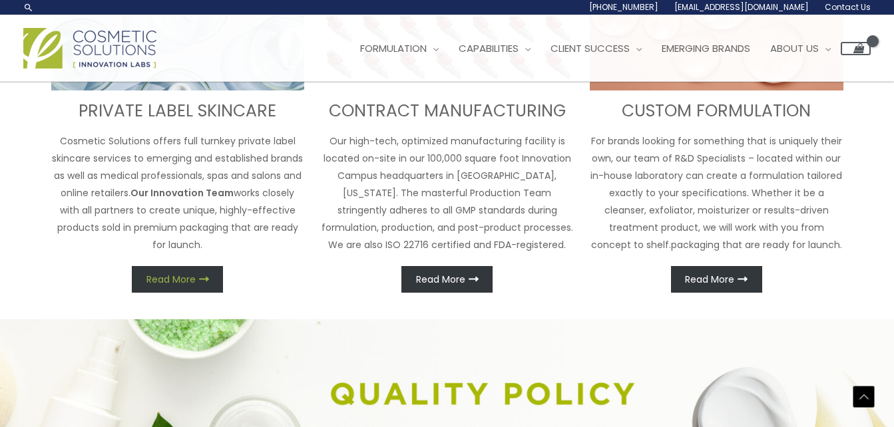
scroll to position [590, 0]
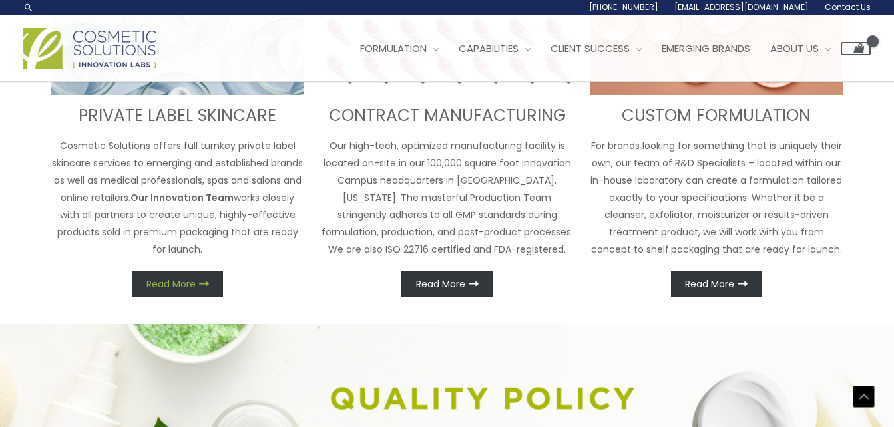
click at [167, 283] on span "Read More" at bounding box center [170, 283] width 49 height 9
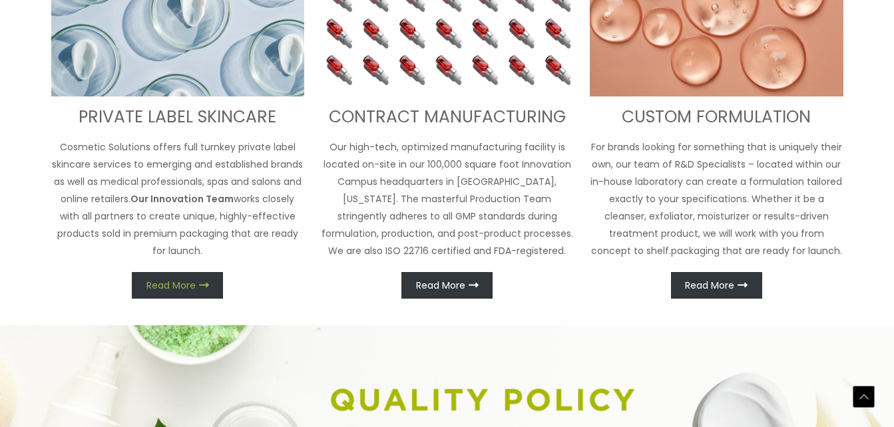
scroll to position [608, 0]
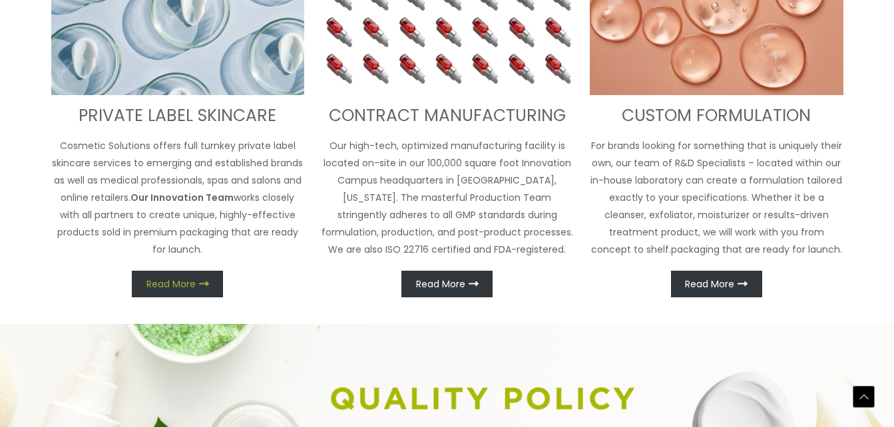
click at [167, 283] on span "Read More" at bounding box center [170, 283] width 49 height 9
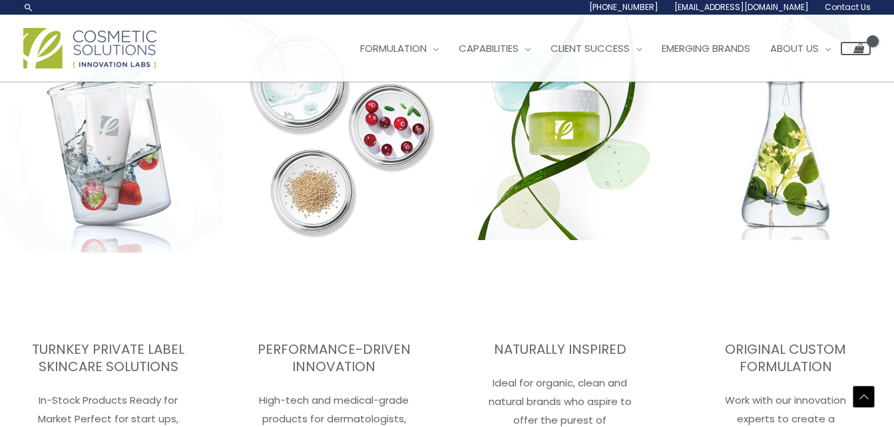
scroll to position [1790, 0]
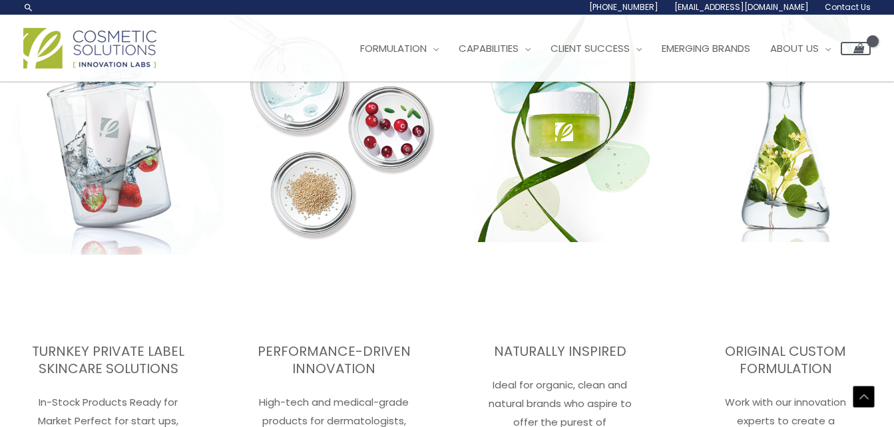
click at [121, 160] on img at bounding box center [108, 116] width 231 height 439
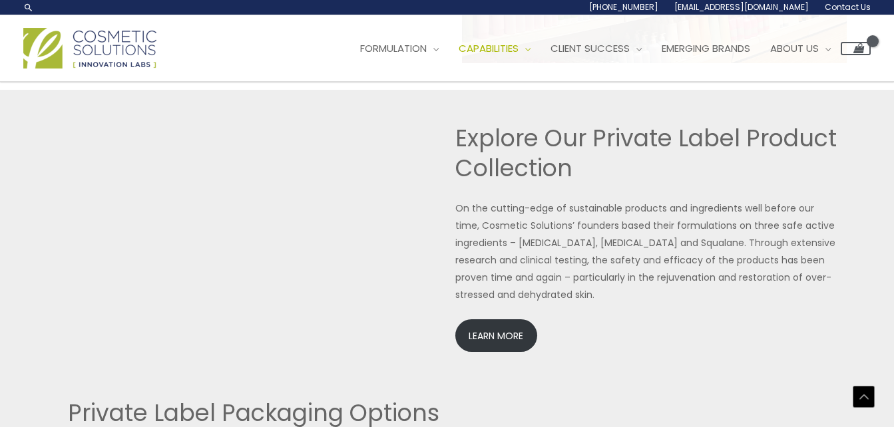
scroll to position [2816, 0]
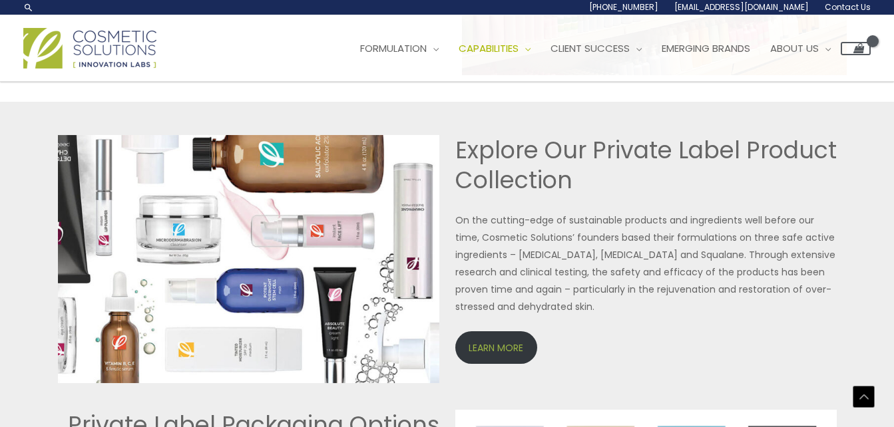
click at [504, 350] on link "LEARN MORE" at bounding box center [496, 347] width 82 height 33
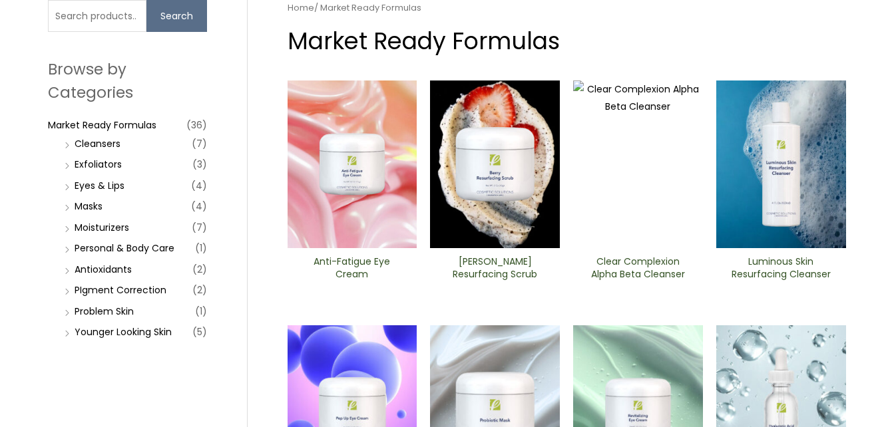
scroll to position [200, 0]
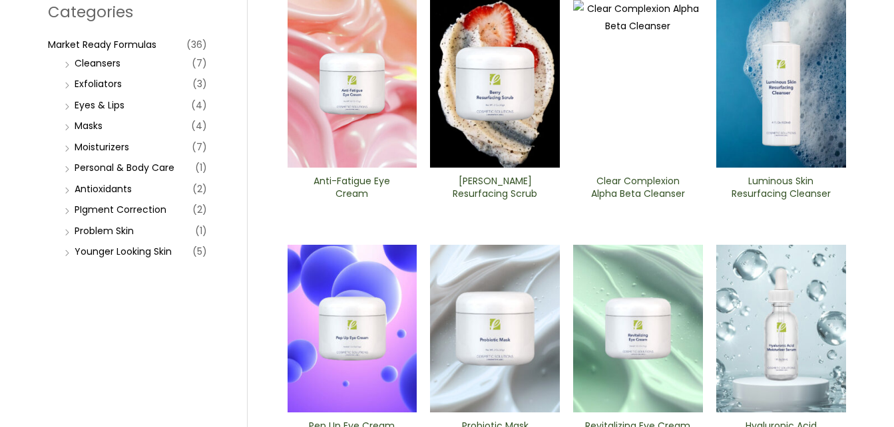
click at [67, 252] on li "Younger Looking Skin (5)" at bounding box center [134, 251] width 146 height 19
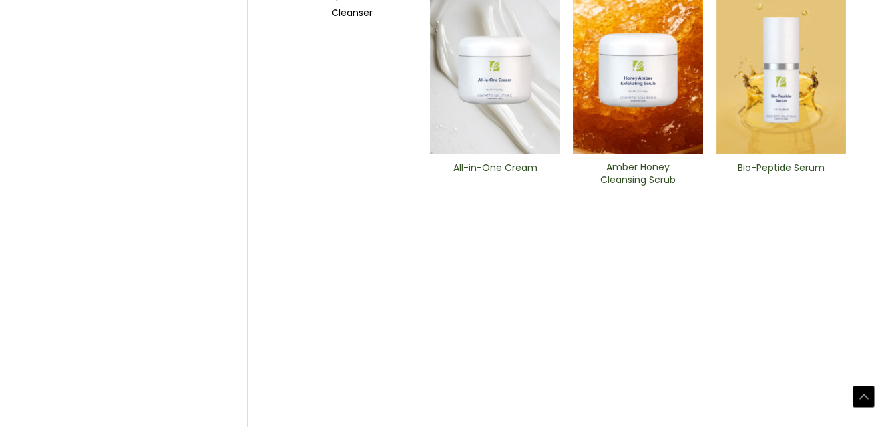
scroll to position [707, 0]
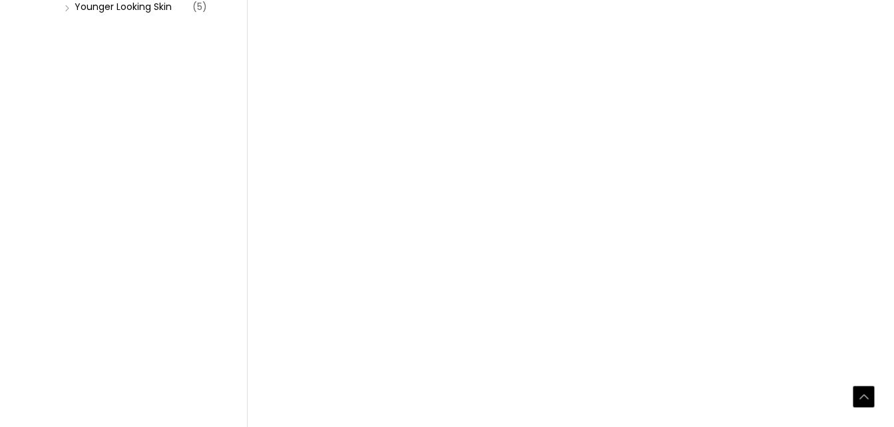
scroll to position [599, 0]
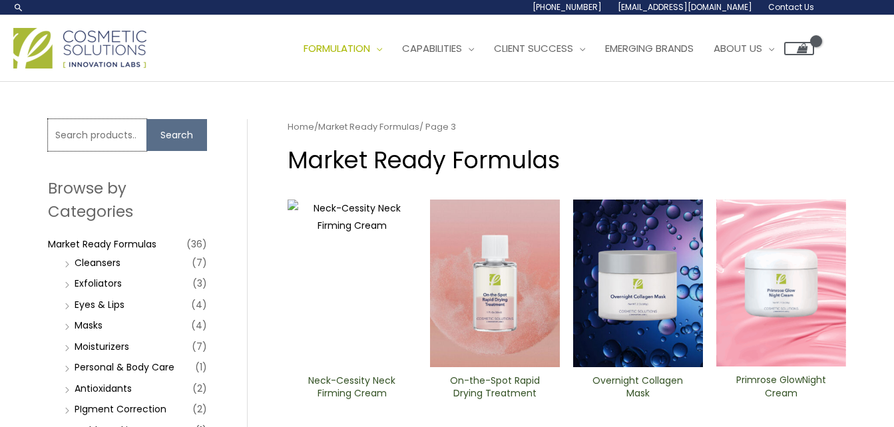
click at [113, 135] on input "Search for:" at bounding box center [97, 135] width 98 height 32
type input "anti-aging"
click at [146, 119] on button "Search" at bounding box center [176, 135] width 61 height 32
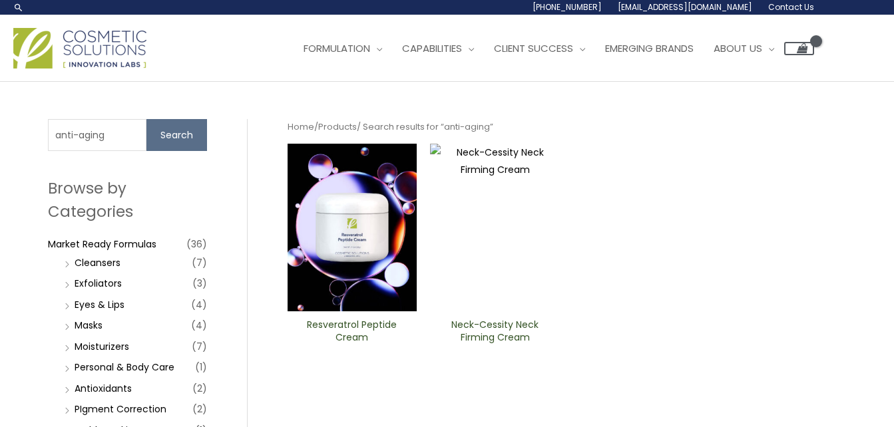
click at [353, 252] on img at bounding box center [352, 228] width 130 height 168
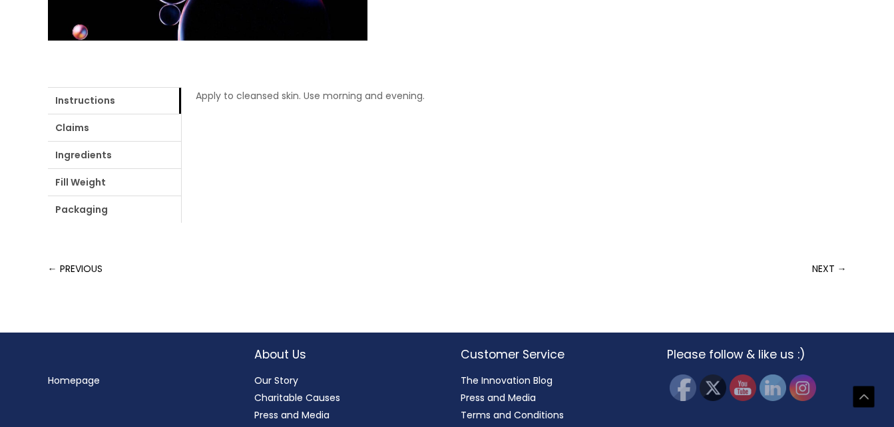
scroll to position [532, 0]
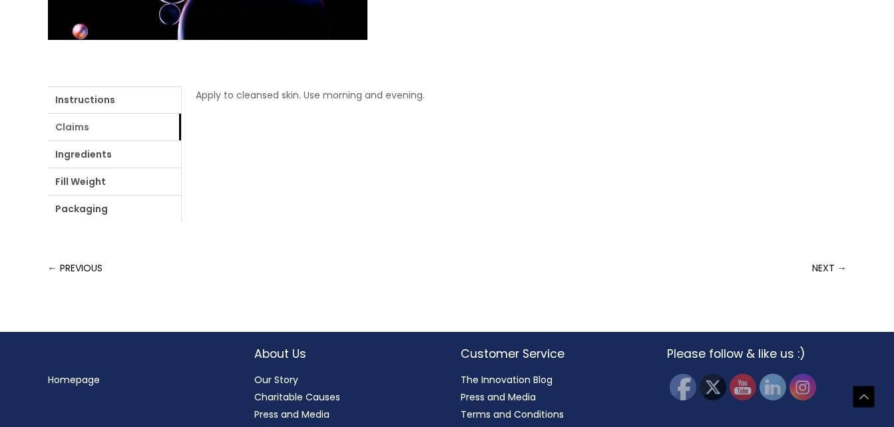
click at [94, 126] on link "Claims" at bounding box center [114, 127] width 133 height 27
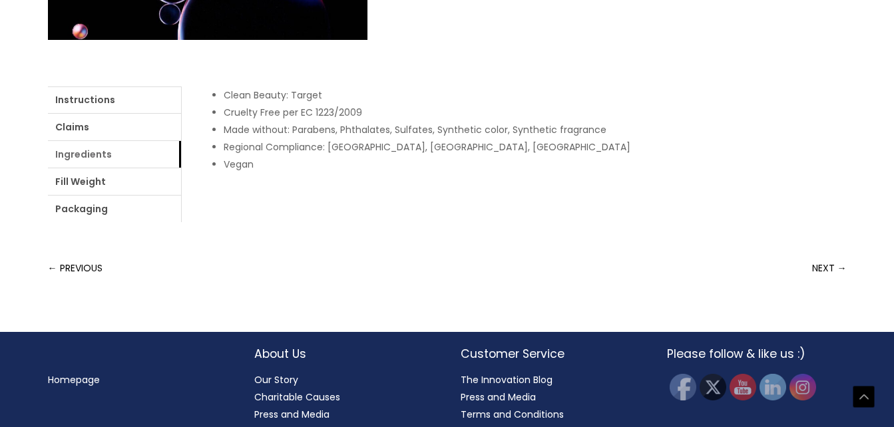
click at [114, 152] on link "Ingredients" at bounding box center [114, 154] width 133 height 27
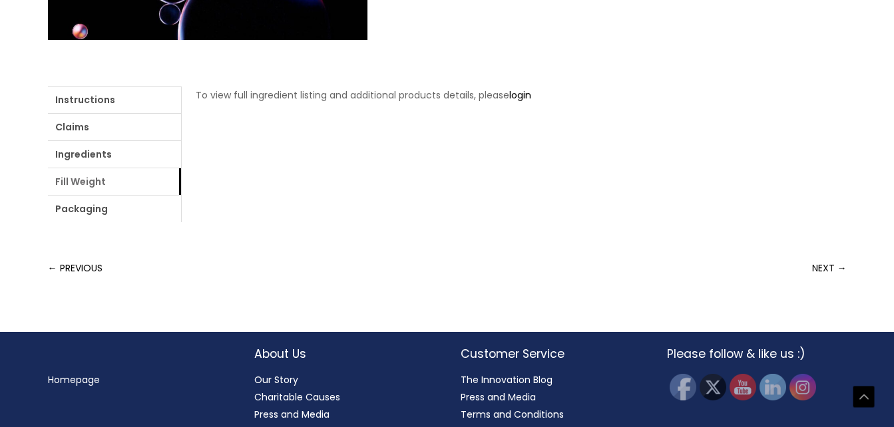
click at [103, 182] on link "Fill Weight" at bounding box center [114, 181] width 133 height 27
click at [94, 212] on link "Packaging" at bounding box center [114, 209] width 133 height 27
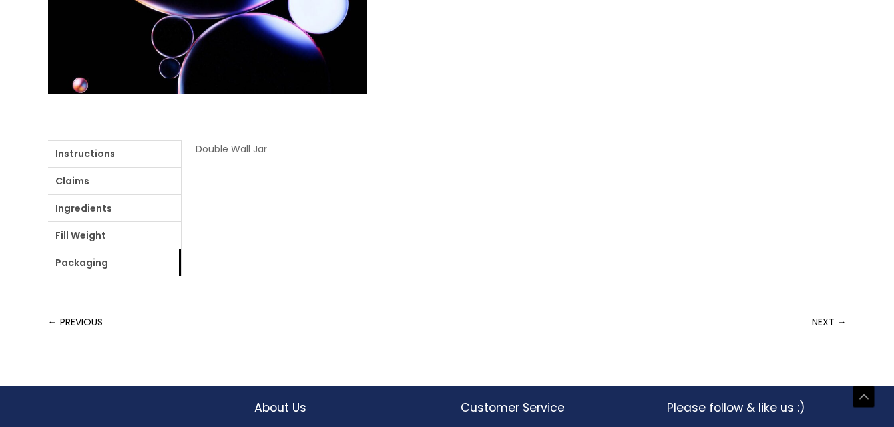
scroll to position [492, 0]
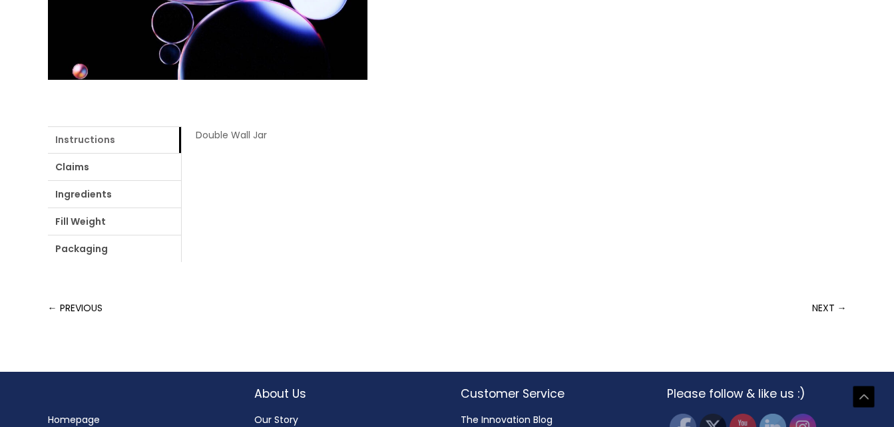
click at [96, 136] on link "Instructions" at bounding box center [114, 139] width 133 height 27
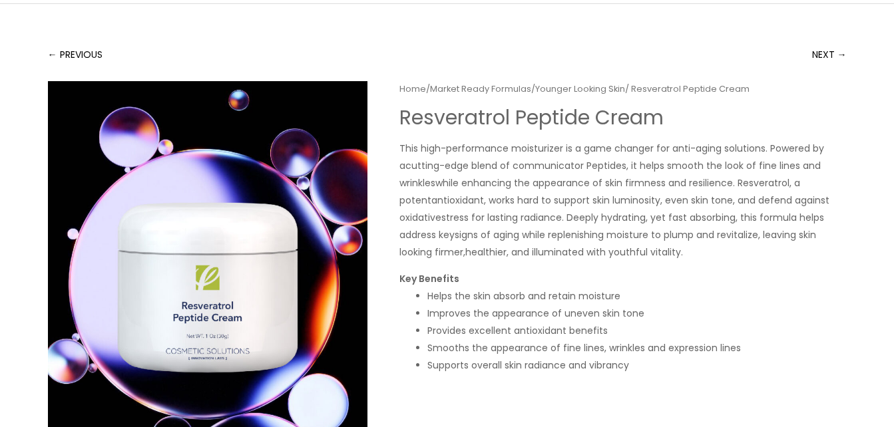
scroll to position [0, 0]
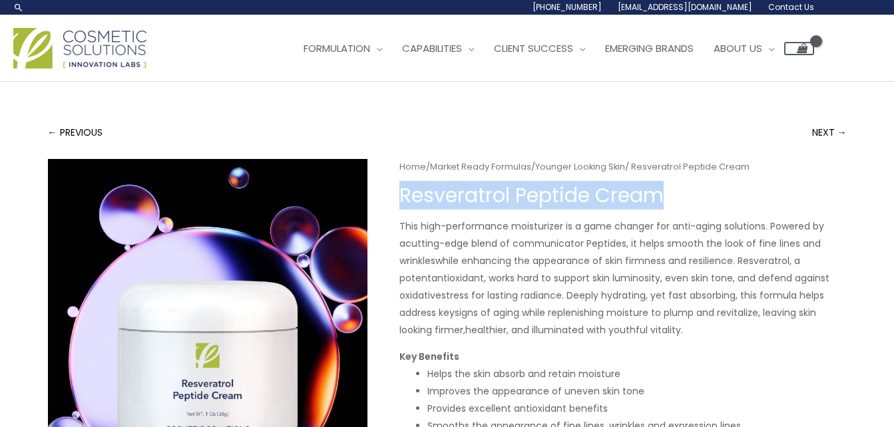
drag, startPoint x: 399, startPoint y: 197, endPoint x: 657, endPoint y: 188, distance: 257.6
click at [657, 188] on h1 "Resveratrol Peptide Cream" at bounding box center [622, 196] width 447 height 24
drag, startPoint x: 657, startPoint y: 188, endPoint x: 639, endPoint y: 190, distance: 18.0
copy h1 "Resveratrol Peptide Cream"
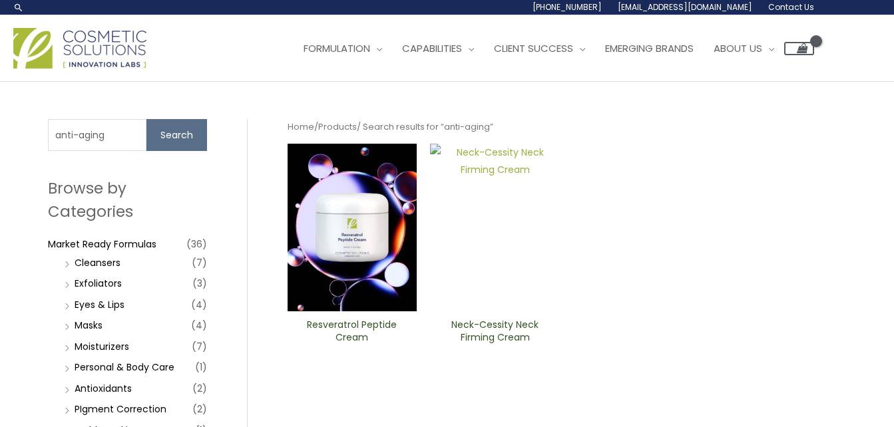
click at [502, 245] on img at bounding box center [495, 228] width 130 height 168
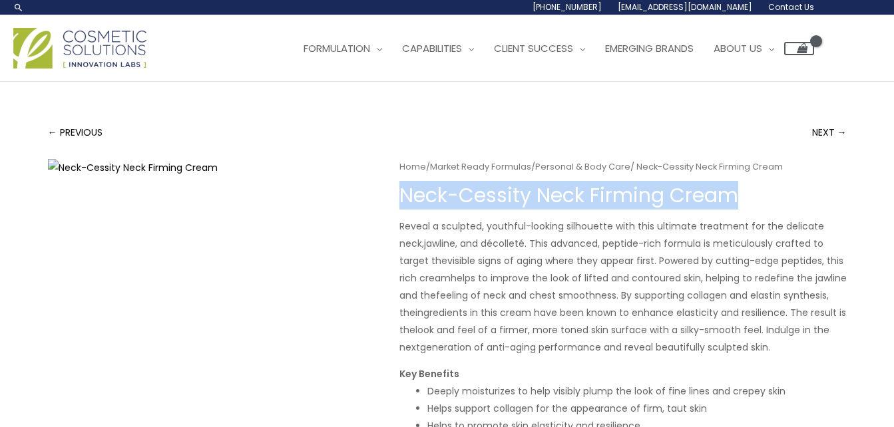
drag, startPoint x: 399, startPoint y: 190, endPoint x: 737, endPoint y: 188, distance: 338.0
click at [737, 188] on h1 "Neck-Cessity Neck Firming Cream" at bounding box center [622, 196] width 447 height 24
copy h1 "Neck-Cessity Neck Firming Cream"
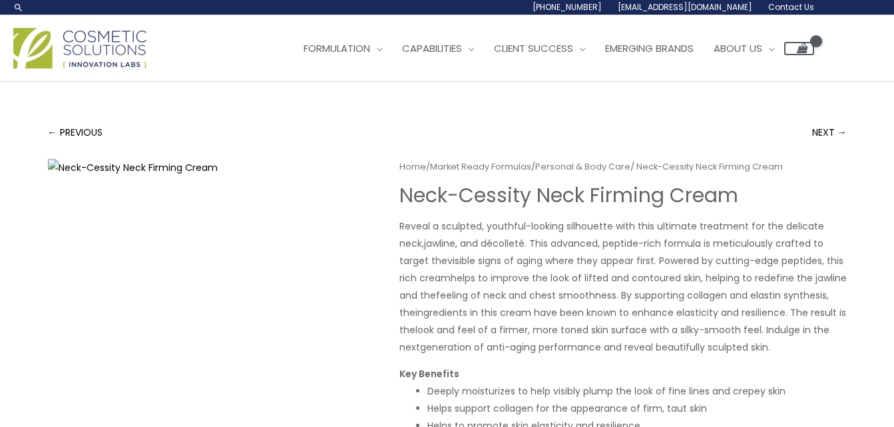
drag, startPoint x: 558, startPoint y: 230, endPoint x: 558, endPoint y: 216, distance: 13.3
click at [558, 226] on span "Reveal a sculpted, youthful-looking silhouette with this ultimate treatment for…" at bounding box center [611, 235] width 424 height 31
click at [80, 133] on link "← PREVIOUS" at bounding box center [75, 132] width 55 height 27
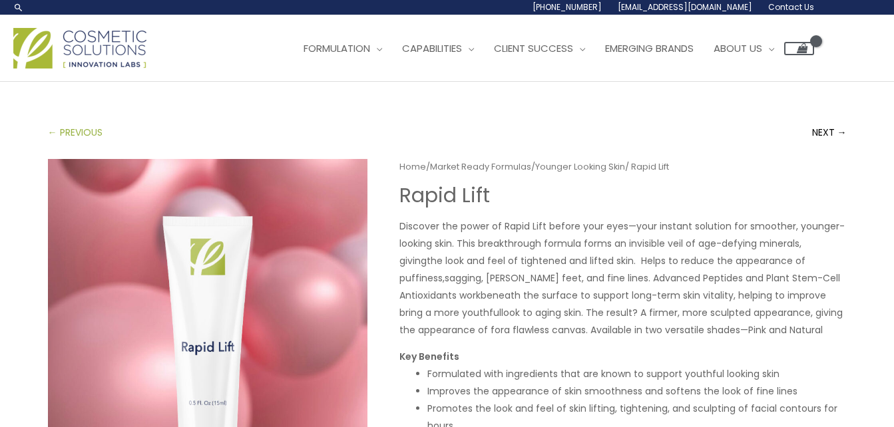
click at [53, 133] on link "← PREVIOUS" at bounding box center [75, 132] width 55 height 27
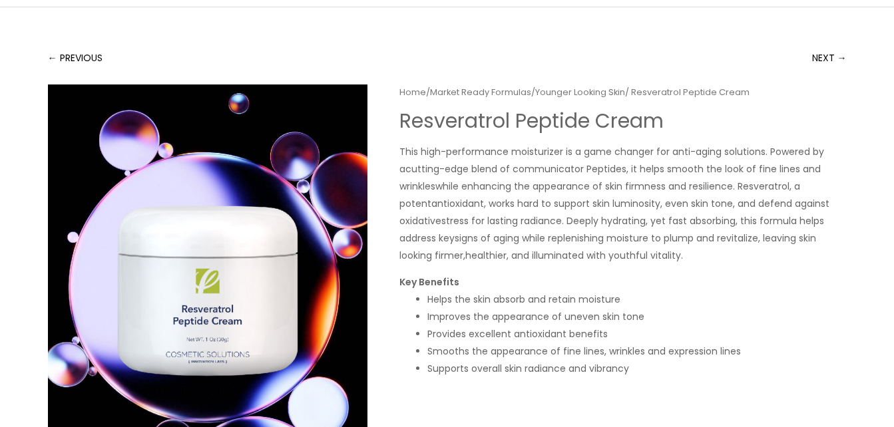
scroll to position [67, 0]
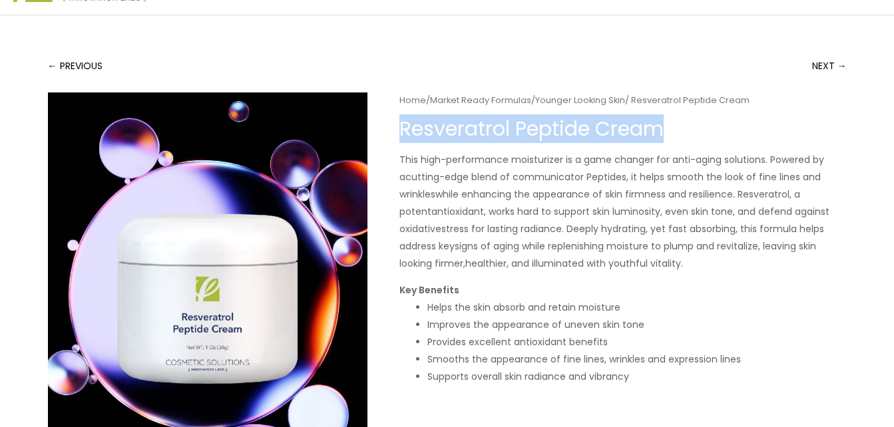
drag, startPoint x: 403, startPoint y: 130, endPoint x: 667, endPoint y: 125, distance: 264.2
click at [667, 125] on h1 "Resveratrol Peptide Cream" at bounding box center [622, 129] width 447 height 24
copy h1 "Resveratrol Peptide Cream"
